Goal: Find specific page/section: Find specific page/section

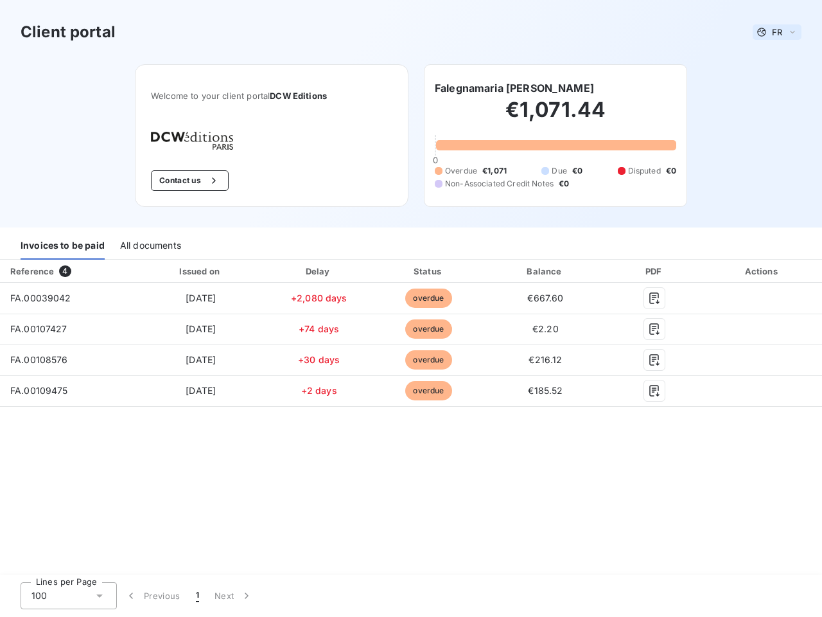
click at [777, 32] on span "FR" at bounding box center [777, 32] width 10 height 10
click at [188, 181] on button "Contact us" at bounding box center [190, 180] width 78 height 21
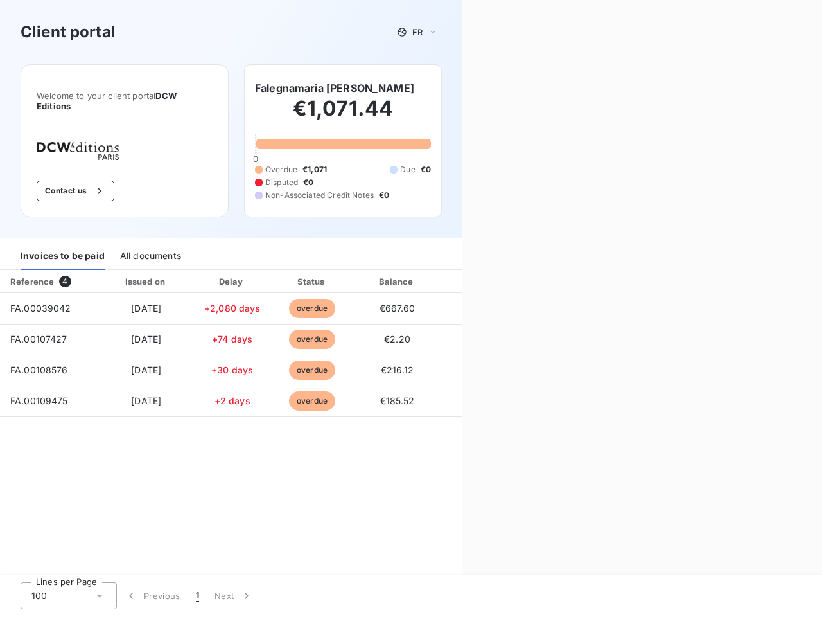
click at [514, 88] on div "Contact us Fill out the form below, and a member of our team will get back to y…" at bounding box center [643, 308] width 360 height 617
click at [62, 246] on div "Invoices to be paid" at bounding box center [63, 256] width 84 height 27
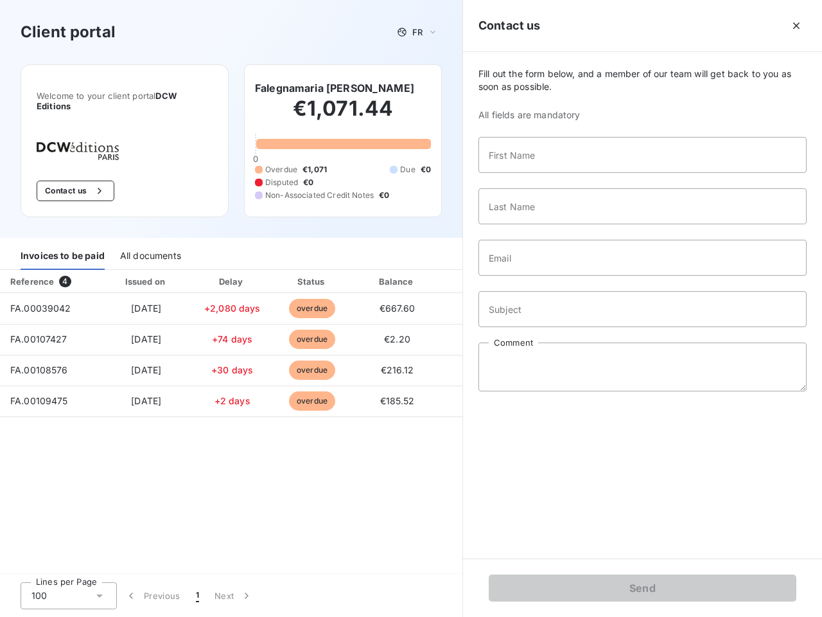
click at [150, 246] on div "All documents" at bounding box center [150, 256] width 61 height 27
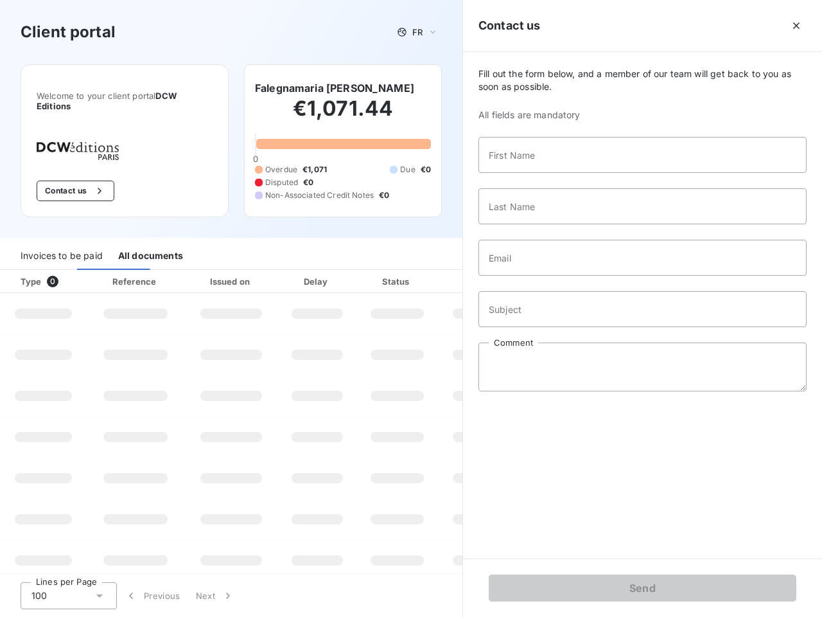
click at [67, 271] on th "Type 0" at bounding box center [43, 281] width 87 height 23
click at [200, 271] on th "Issued on" at bounding box center [231, 281] width 94 height 23
click at [319, 271] on th "Delay" at bounding box center [317, 281] width 78 height 23
click at [429, 271] on th "Status" at bounding box center [398, 281] width 82 height 23
click at [545, 271] on input "Email" at bounding box center [643, 258] width 328 height 36
